Goal: Information Seeking & Learning: Learn about a topic

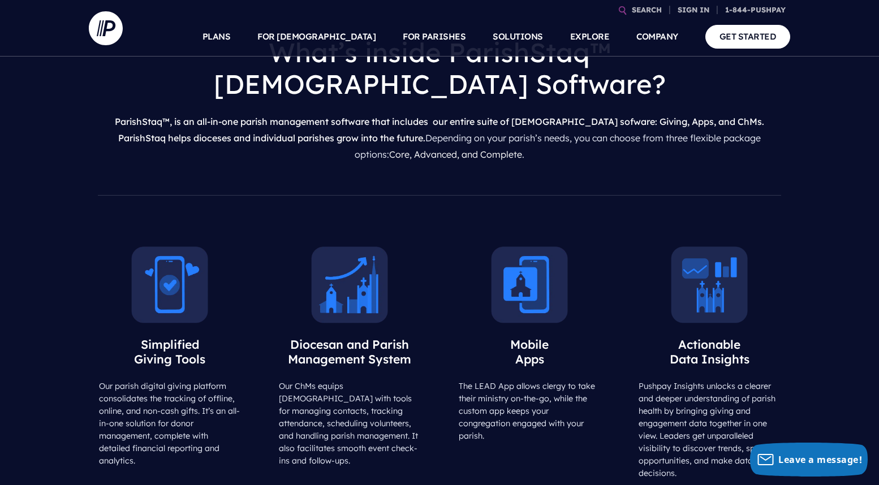
scroll to position [493, 0]
click at [342, 381] on p "Our ChMs equips Catholic churches with tools for managing contacts, tracking at…" at bounding box center [350, 424] width 162 height 87
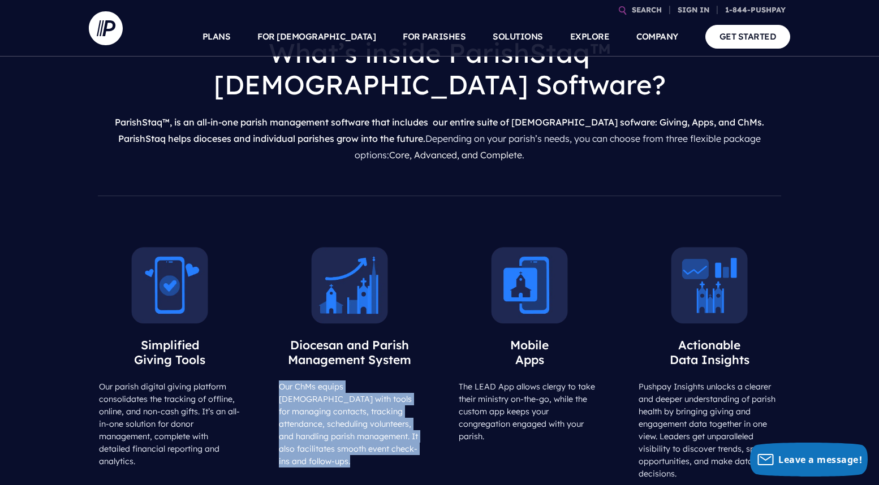
click at [342, 381] on p "Our ChMs equips Catholic churches with tools for managing contacts, tracking at…" at bounding box center [350, 424] width 162 height 87
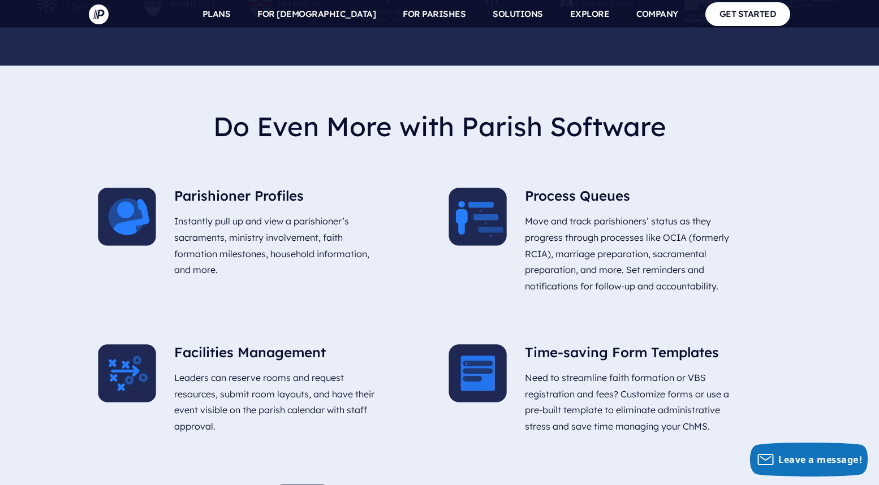
scroll to position [3523, 0]
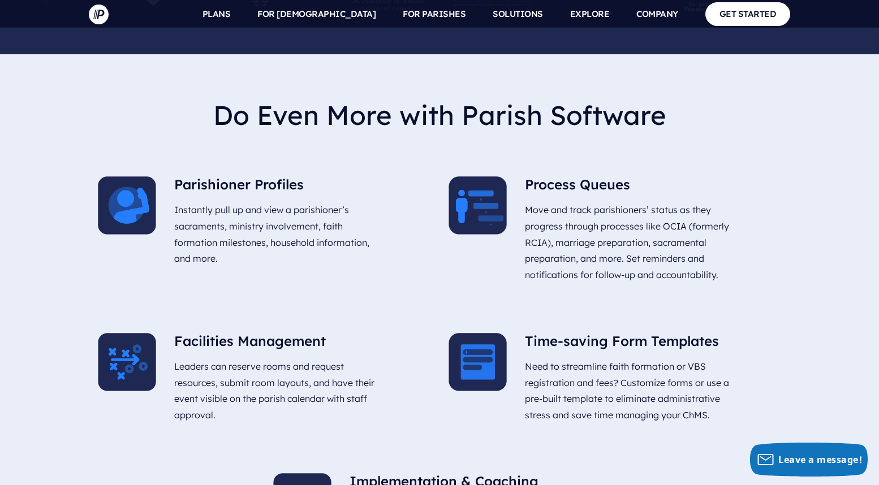
click at [304, 354] on p "Leaders can reserve rooms and request resources, submit room layouts, and have …" at bounding box center [279, 391] width 211 height 74
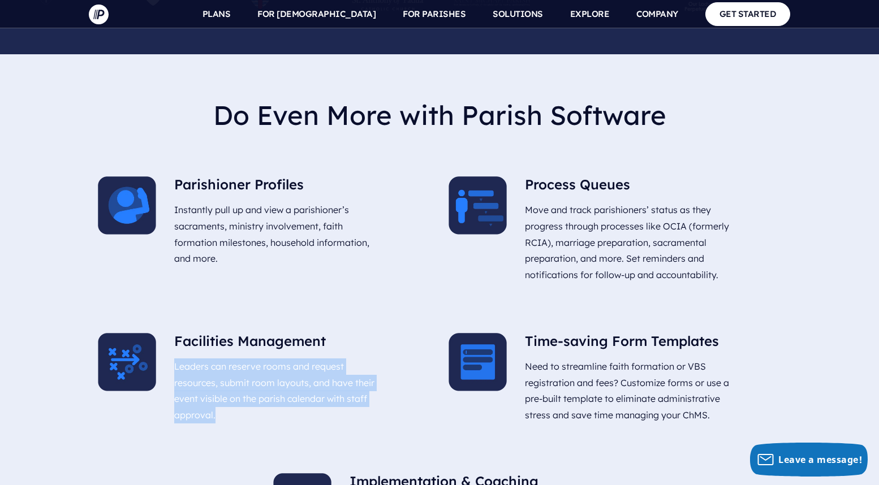
drag, startPoint x: 304, startPoint y: 317, endPoint x: 174, endPoint y: 281, distance: 135.1
click at [174, 354] on p "Leaders can reserve rooms and request resources, submit room layouts, and have …" at bounding box center [279, 391] width 211 height 74
click at [132, 333] on img at bounding box center [127, 362] width 58 height 58
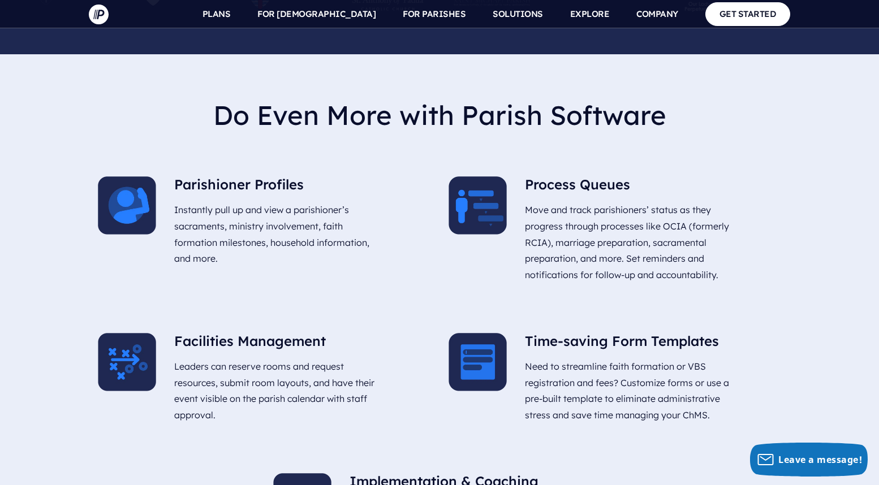
click at [134, 228] on div "Do Even More with Parish Software Parishioner Profiles Instantly pull up and vi…" at bounding box center [440, 361] width 702 height 614
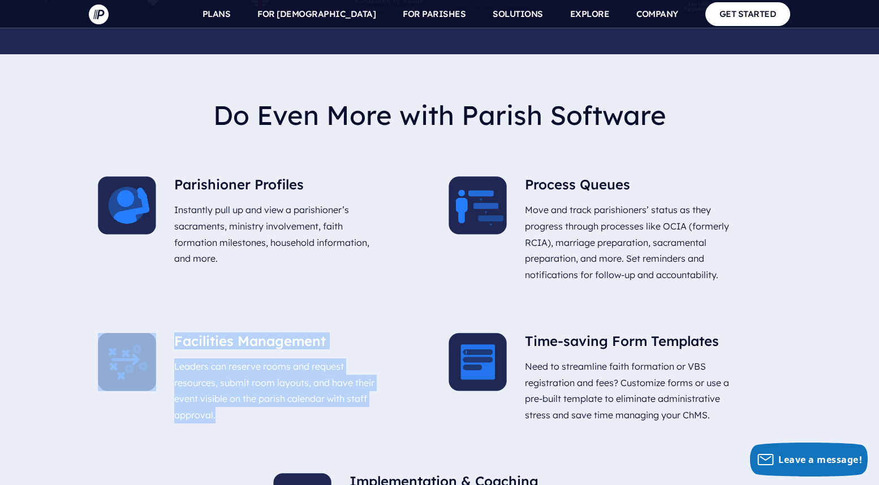
drag, startPoint x: 134, startPoint y: 228, endPoint x: 203, endPoint y: 314, distance: 110.3
click at [203, 314] on div "Do Even More with Parish Software Parishioner Profiles Instantly pull up and vi…" at bounding box center [440, 361] width 702 height 614
click at [203, 354] on p "Leaders can reserve rooms and request resources, submit room layouts, and have …" at bounding box center [279, 391] width 211 height 74
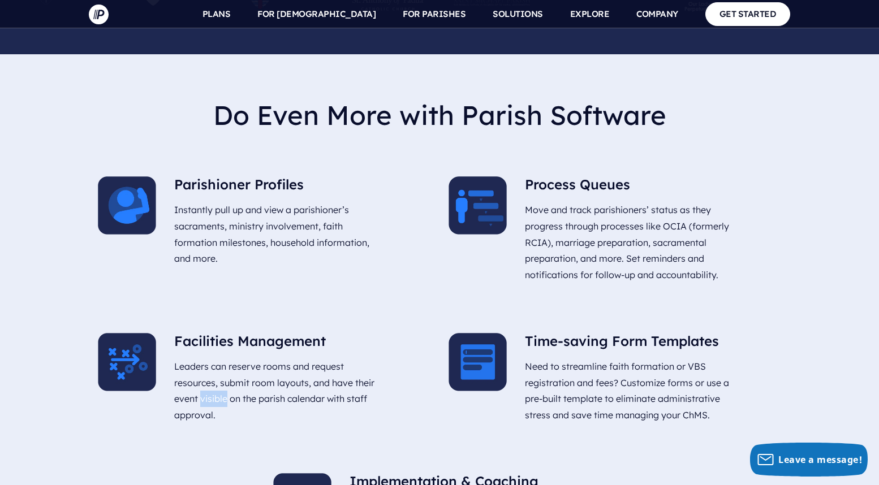
click at [203, 354] on p "Leaders can reserve rooms and request resources, submit room layouts, and have …" at bounding box center [279, 391] width 211 height 74
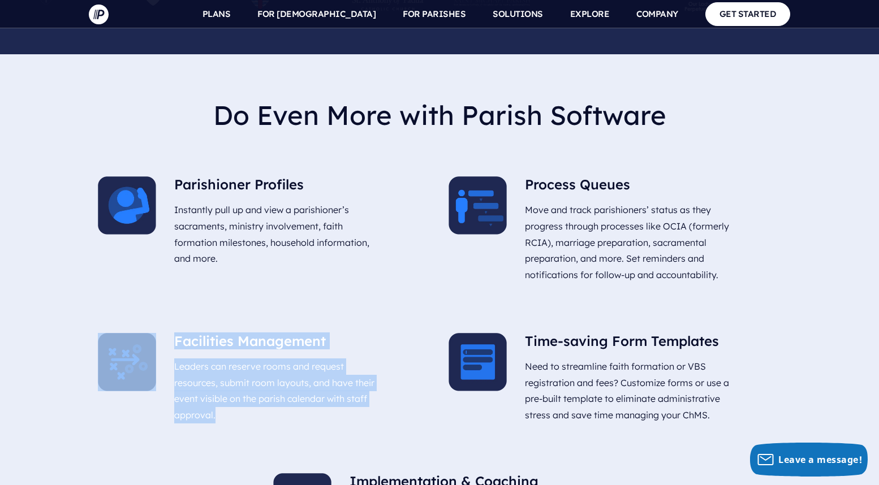
drag, startPoint x: 203, startPoint y: 314, endPoint x: 119, endPoint y: 250, distance: 104.9
click at [119, 324] on div "Facilities Management Leaders can reserve rooms and request resources, submit r…" at bounding box center [264, 394] width 351 height 140
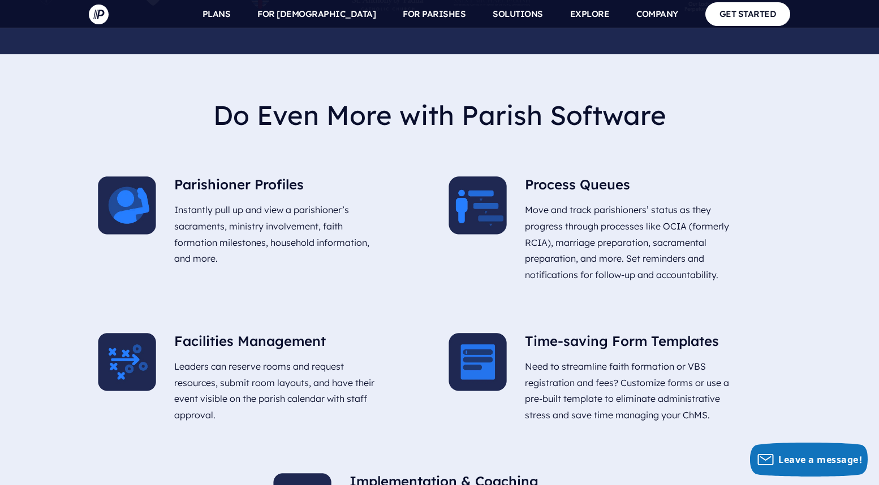
click at [303, 354] on p "Leaders can reserve rooms and request resources, submit room layouts, and have …" at bounding box center [279, 391] width 211 height 74
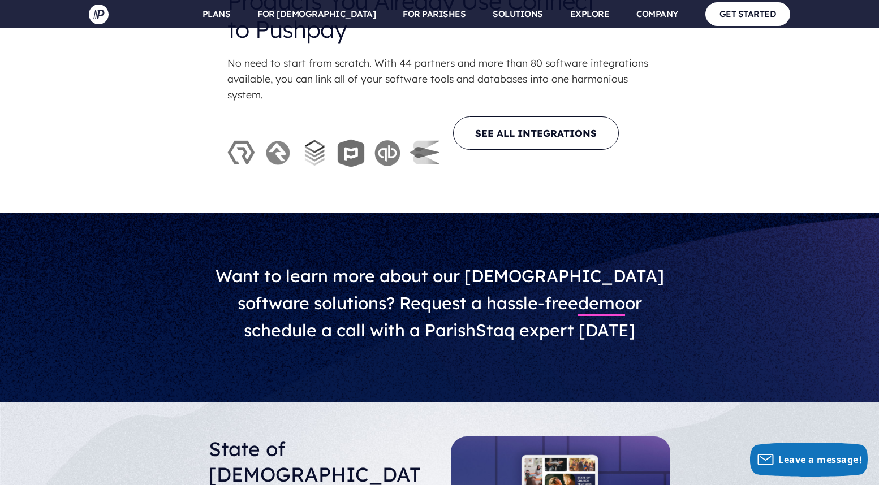
scroll to position [4207, 0]
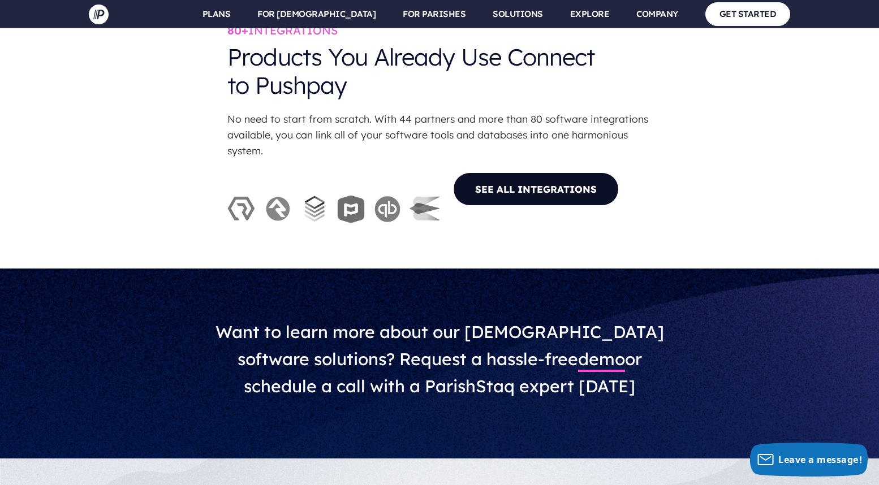
click at [532, 173] on link "SEE ALL INTEGRATIONS" at bounding box center [536, 189] width 166 height 33
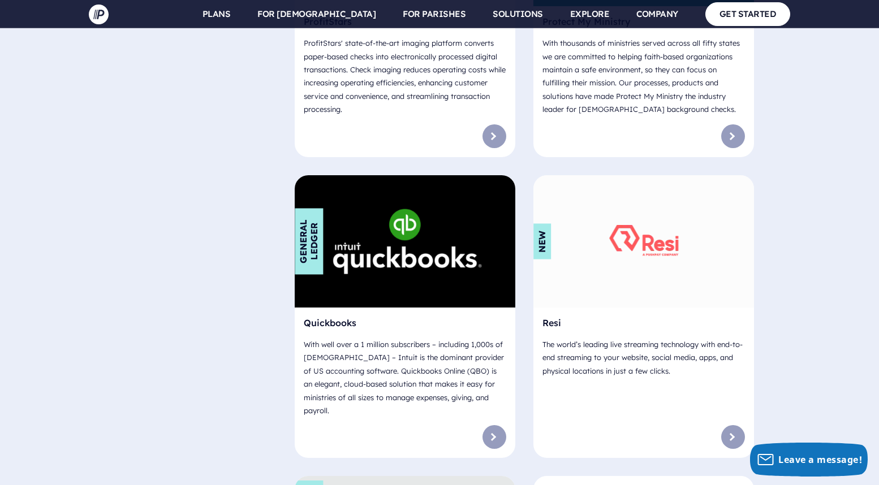
scroll to position [5804, 0]
